Goal: Task Accomplishment & Management: Manage account settings

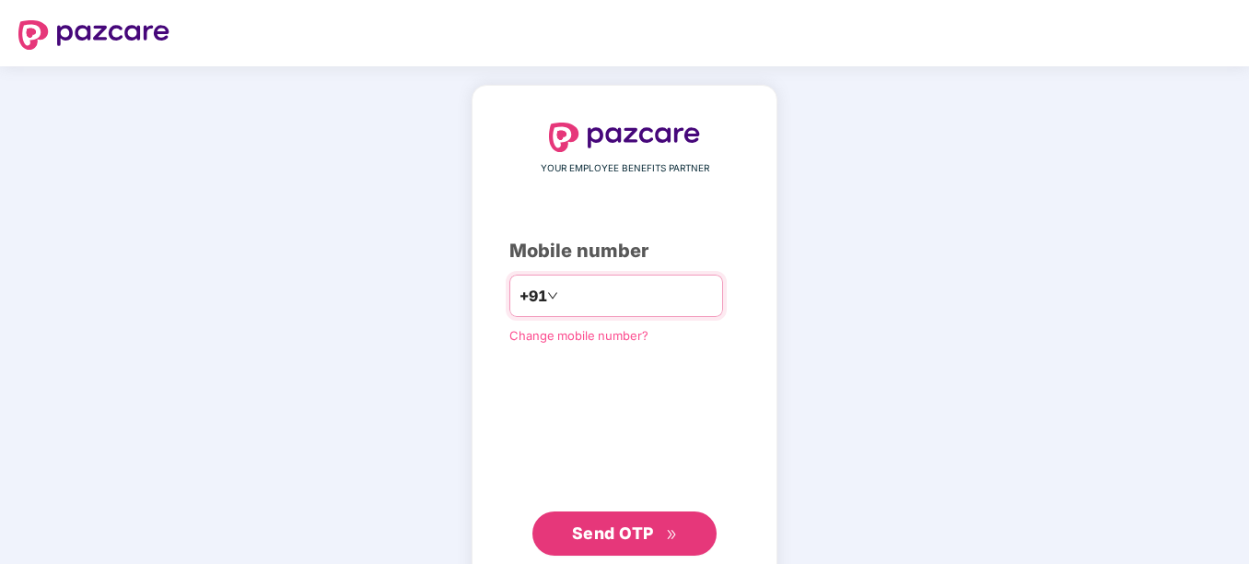
type input "**********"
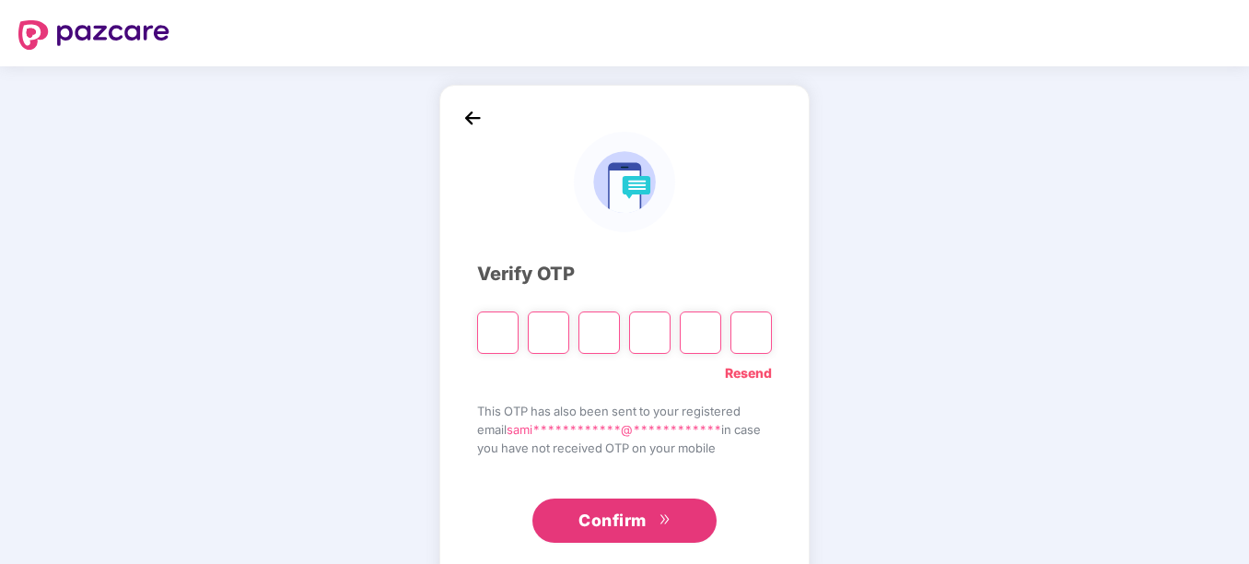
type input "*"
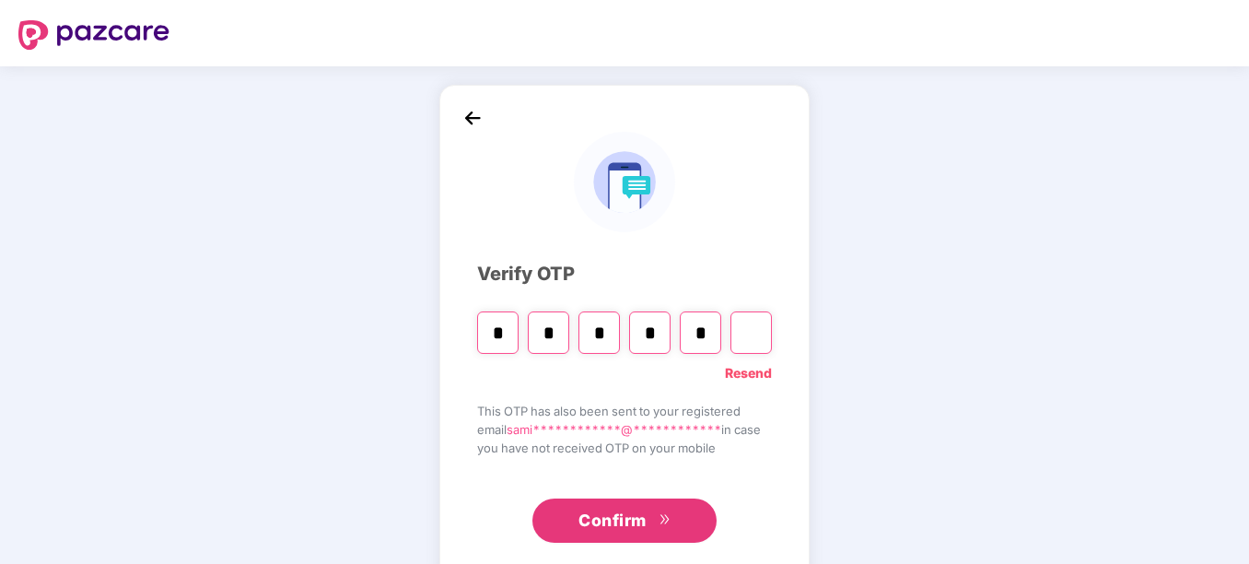
type input "*"
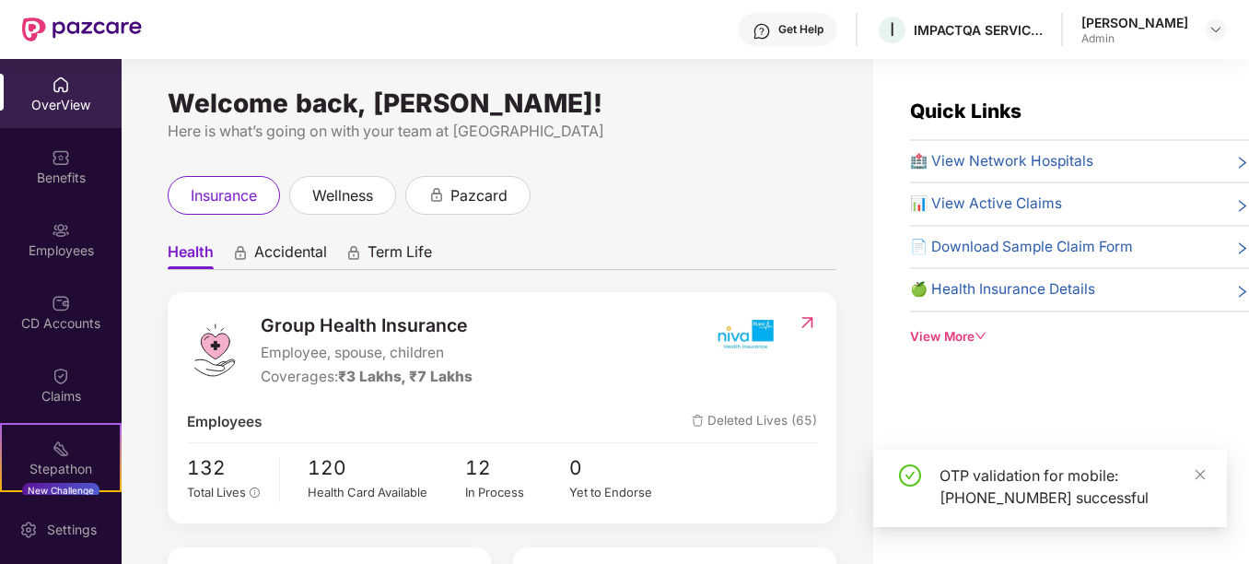
click at [21, 193] on div "Benefits" at bounding box center [61, 166] width 122 height 69
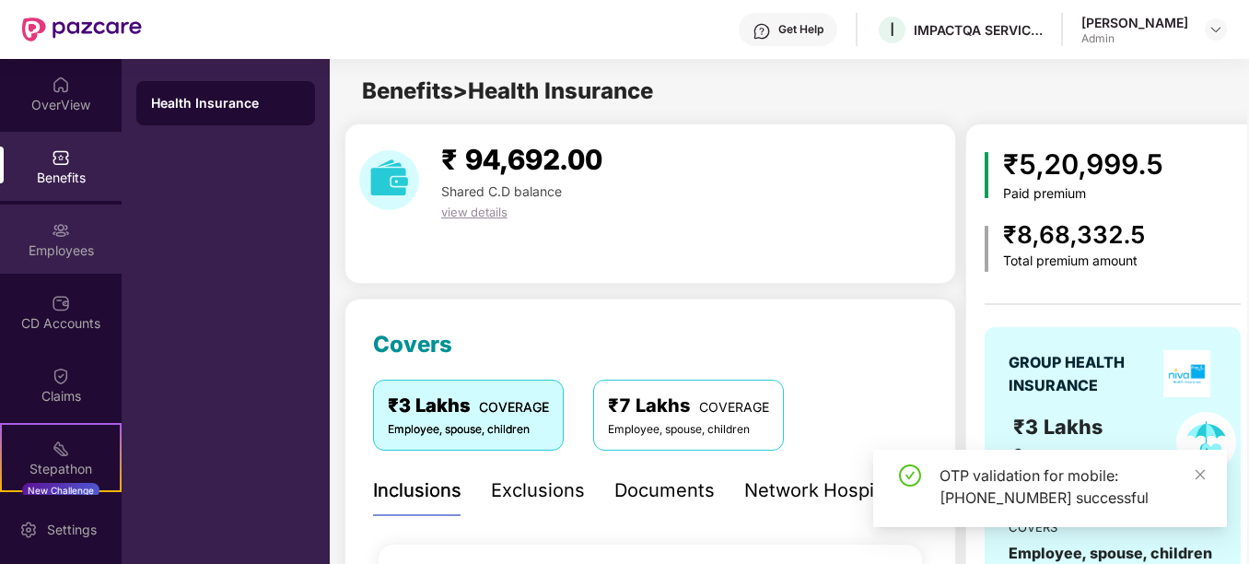
click at [28, 239] on div "Employees" at bounding box center [61, 238] width 122 height 69
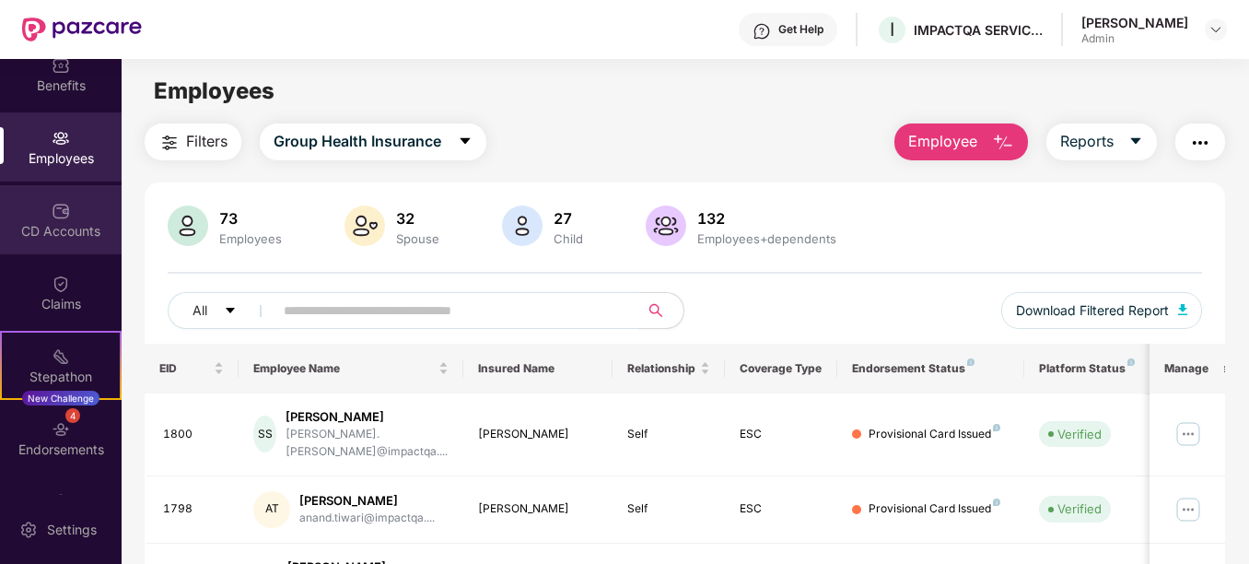
click at [47, 215] on div "CD Accounts" at bounding box center [61, 219] width 122 height 69
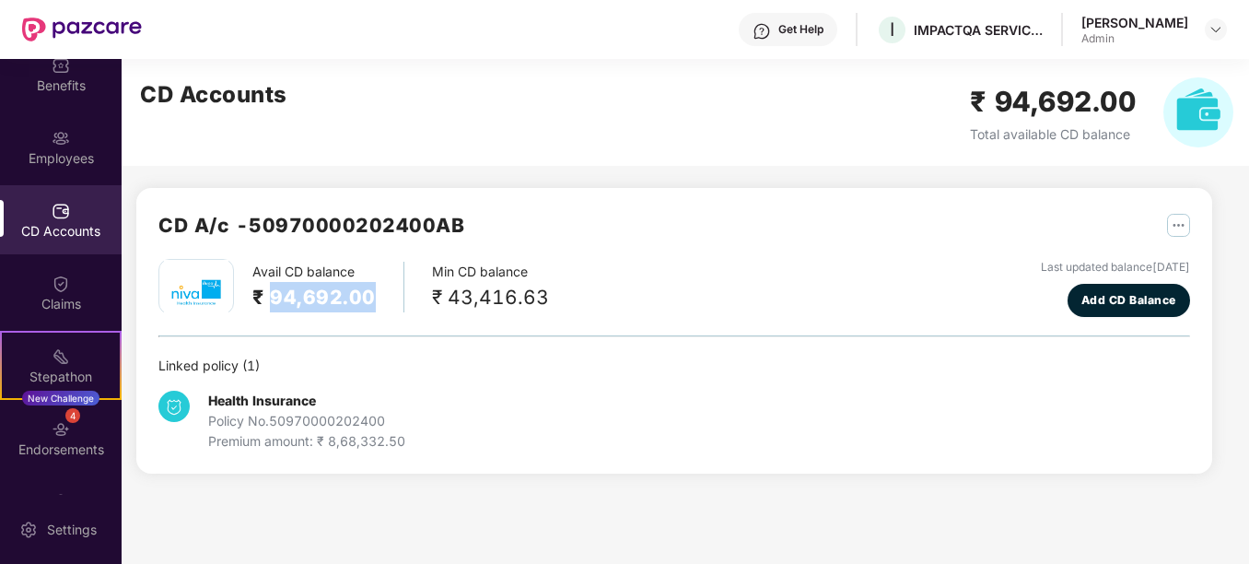
drag, startPoint x: 274, startPoint y: 298, endPoint x: 413, endPoint y: 316, distance: 140.2
click at [413, 316] on div "Avail CD balance ₹ 94,692.00 Min CD balance ₹ 43,416.63 Last updated balance 25…" at bounding box center [674, 288] width 1032 height 58
drag, startPoint x: 413, startPoint y: 316, endPoint x: 413, endPoint y: 356, distance: 40.5
click at [413, 356] on div "Linked policy ( 1 )" at bounding box center [674, 366] width 1032 height 20
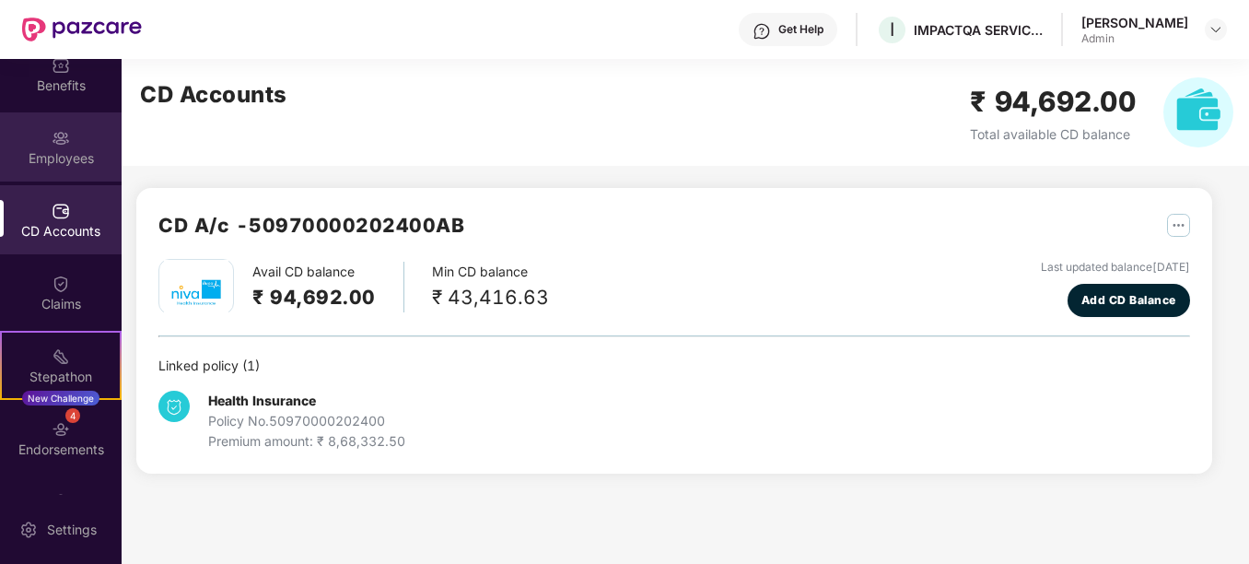
click at [61, 165] on div "Employees" at bounding box center [61, 158] width 122 height 18
